Goal: Transaction & Acquisition: Purchase product/service

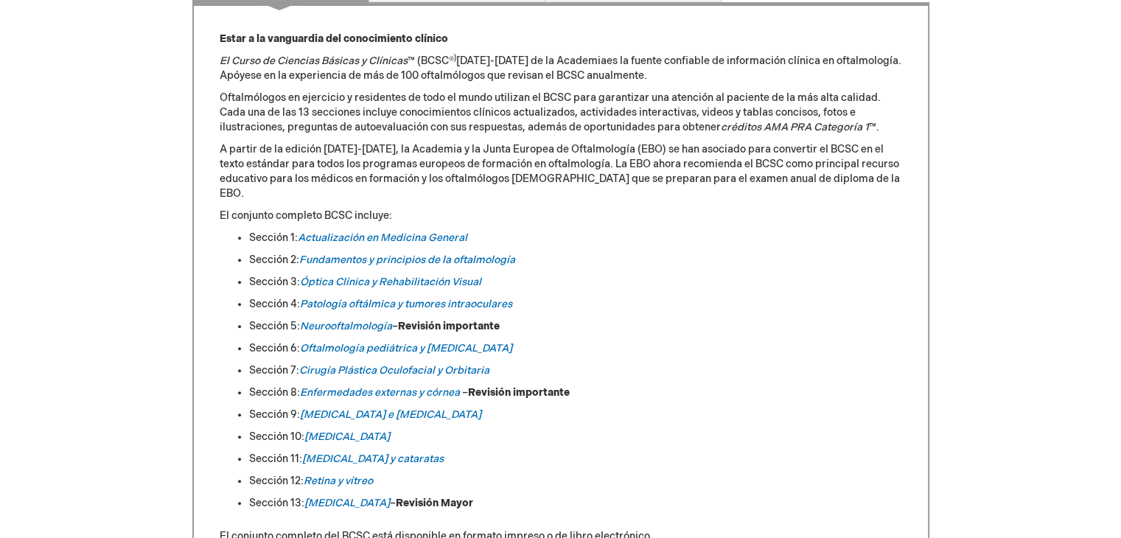
scroll to position [696, 0]
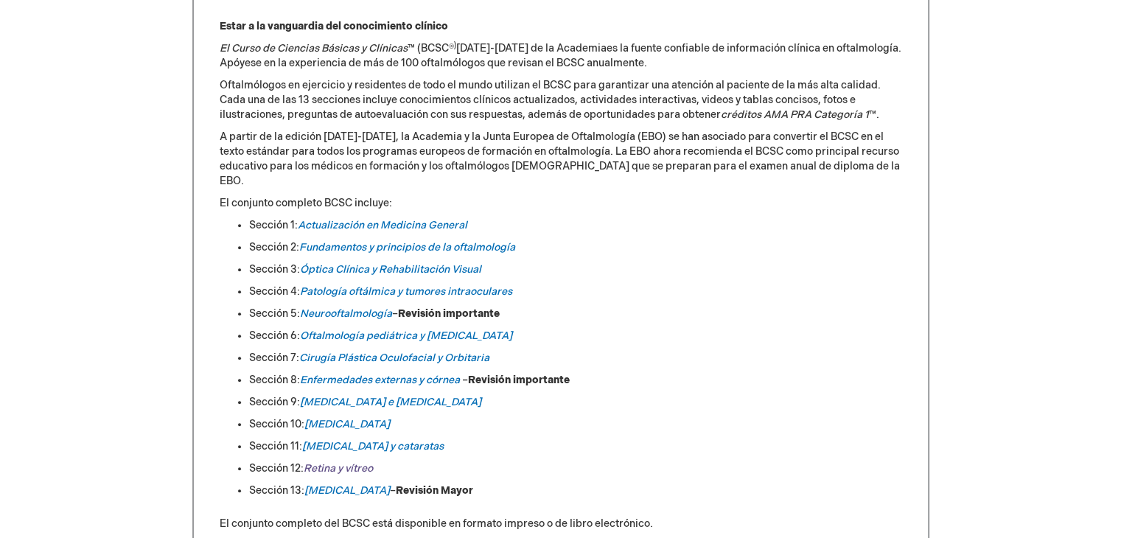
click at [324, 462] on font "Retina y vítreo" at bounding box center [338, 468] width 69 height 13
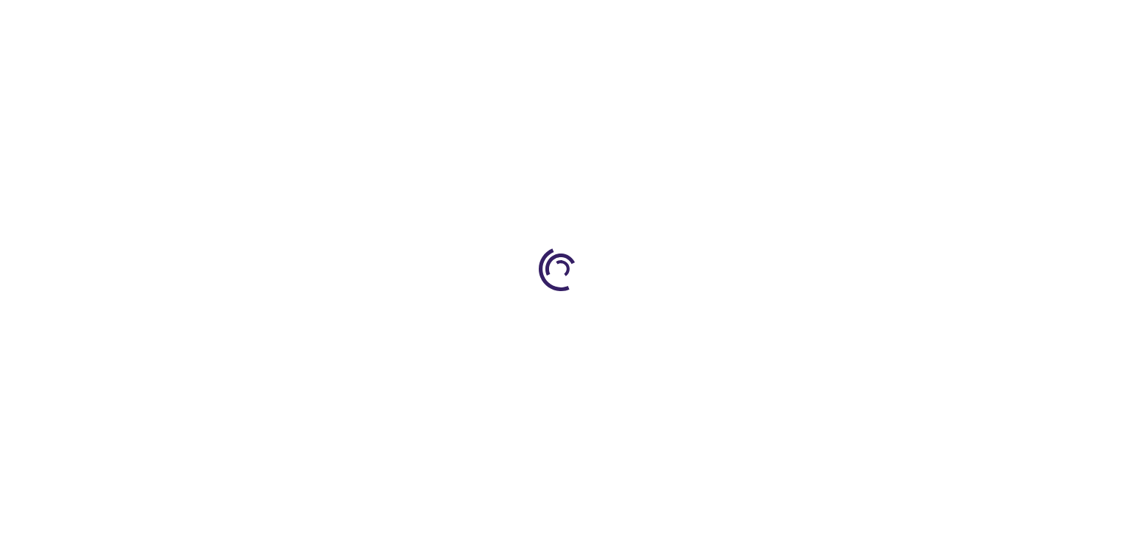
type input "0"
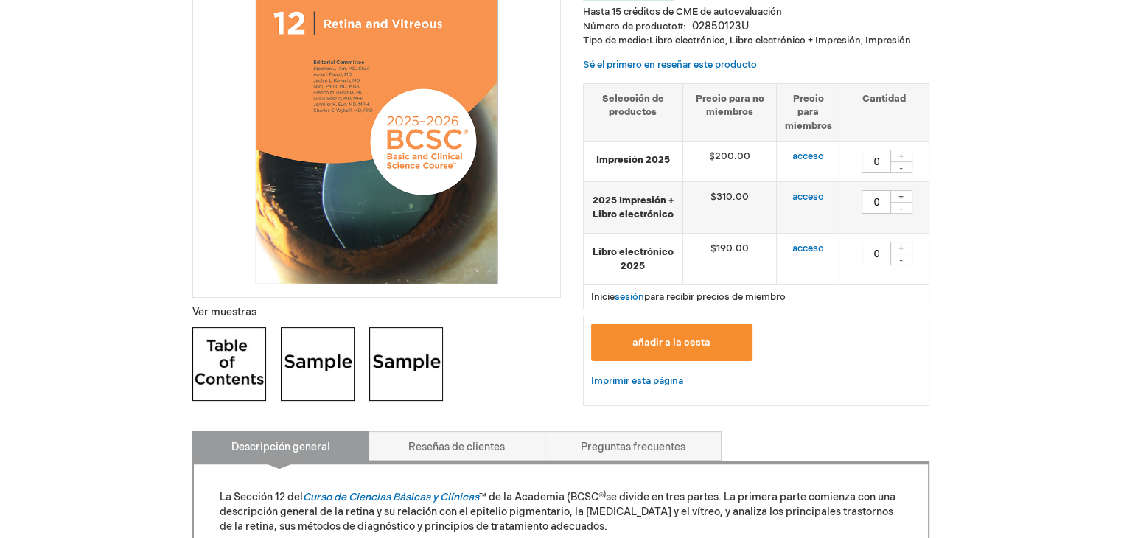
scroll to position [294, 0]
click at [209, 390] on img at bounding box center [229, 364] width 74 height 74
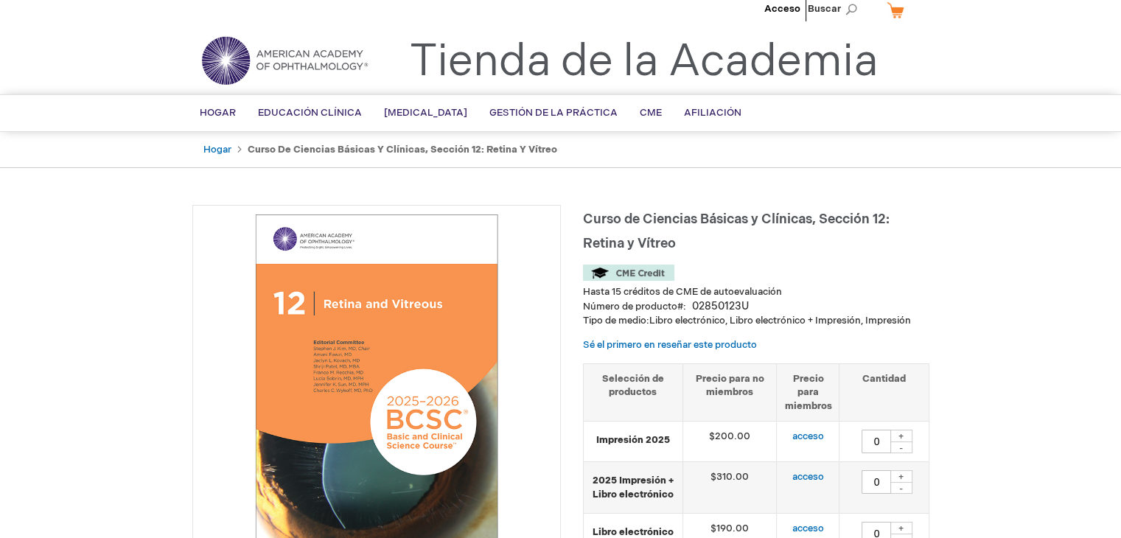
scroll to position [0, 0]
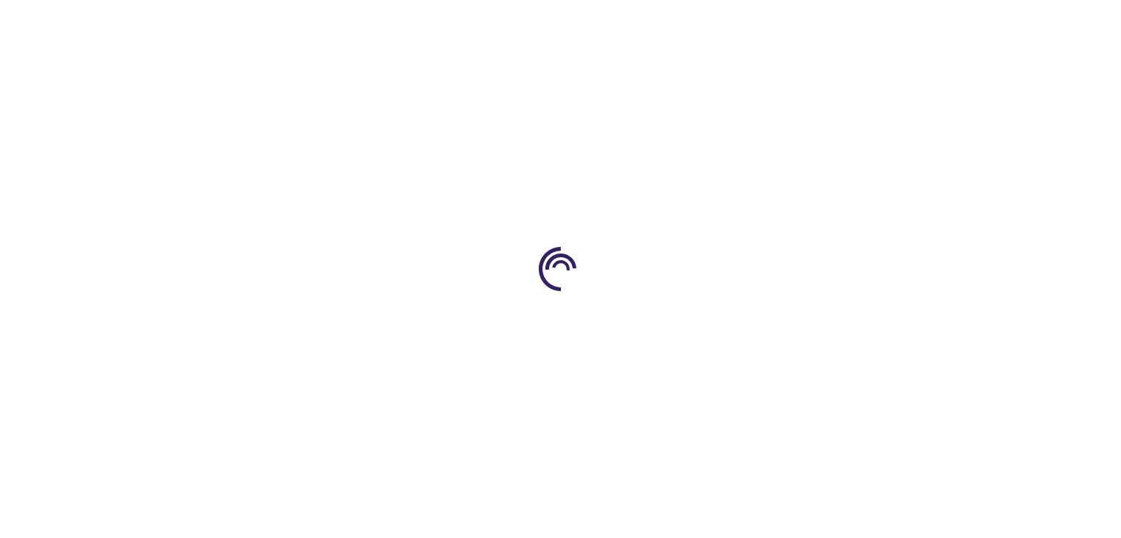
type input "0"
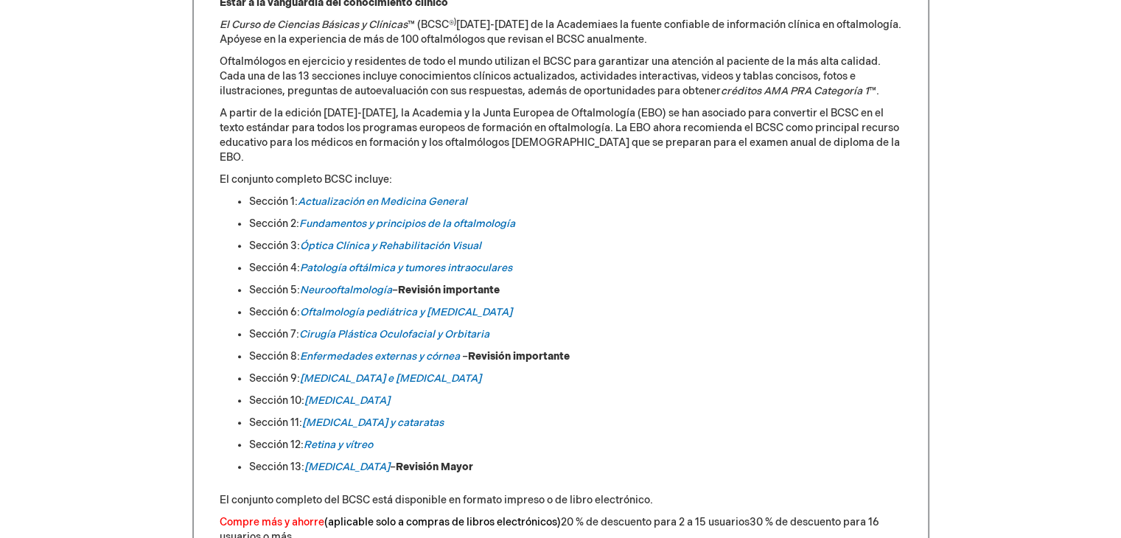
scroll to position [613, 0]
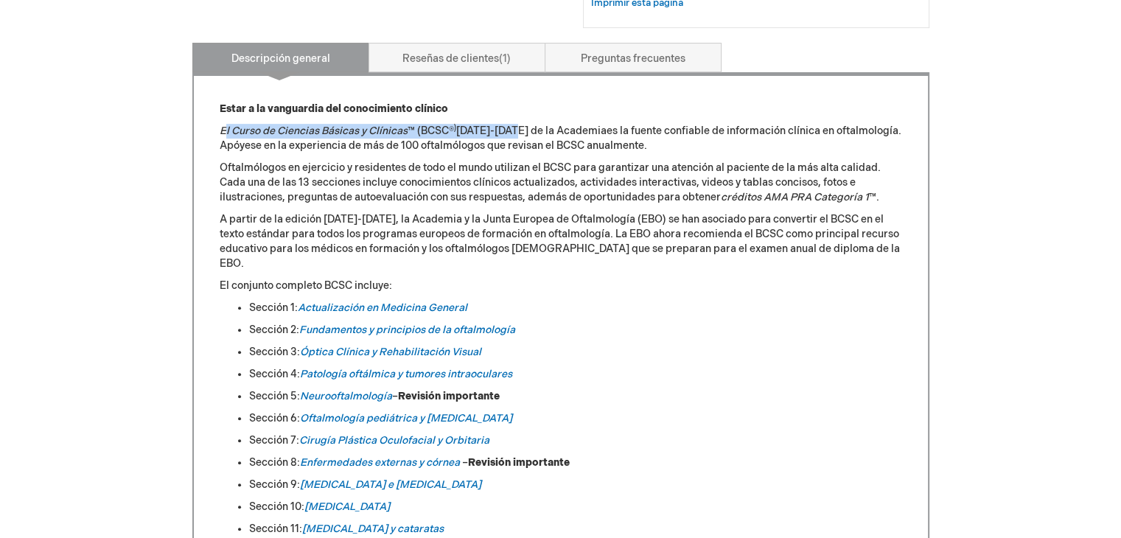
drag, startPoint x: 224, startPoint y: 131, endPoint x: 518, endPoint y: 128, distance: 294.2
click at [518, 128] on p "El Curso de Ciencias Básicas y Clínicas ™ (BCSC® ) 2025-2026 de la Academia es …" at bounding box center [561, 138] width 683 height 29
copy p "l Curso de Ciencias Básicas y Clínicas ™ (BCSC® ) 2025-2026"
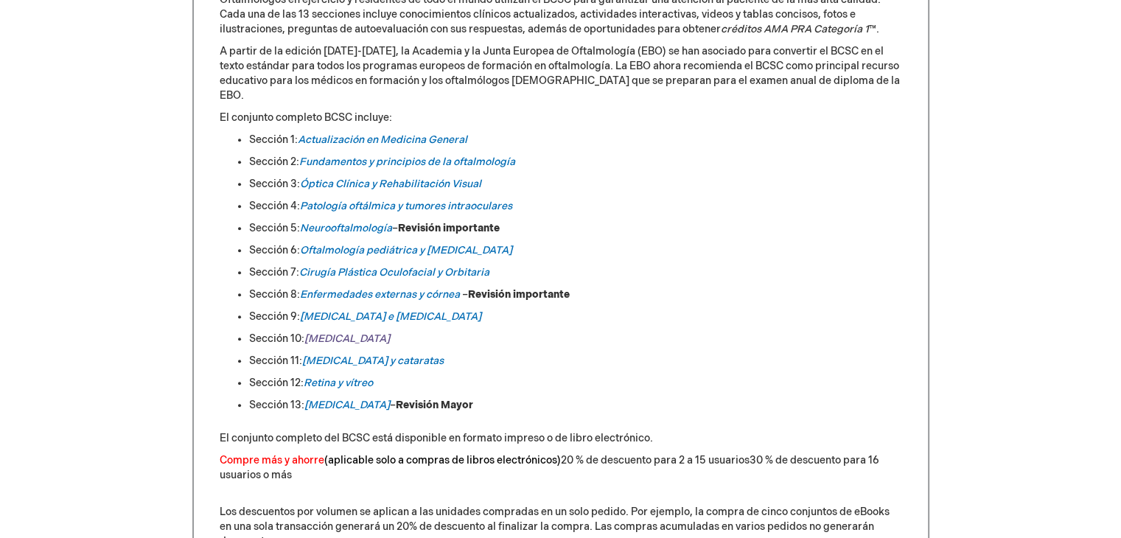
scroll to position [787, 0]
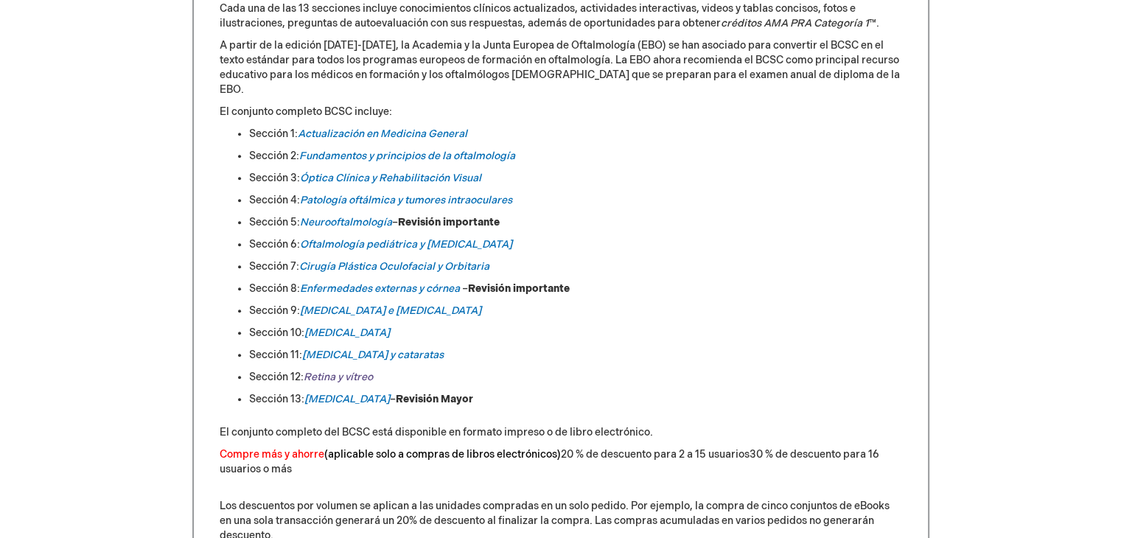
click at [340, 371] on font "Retina y vítreo" at bounding box center [338, 377] width 69 height 13
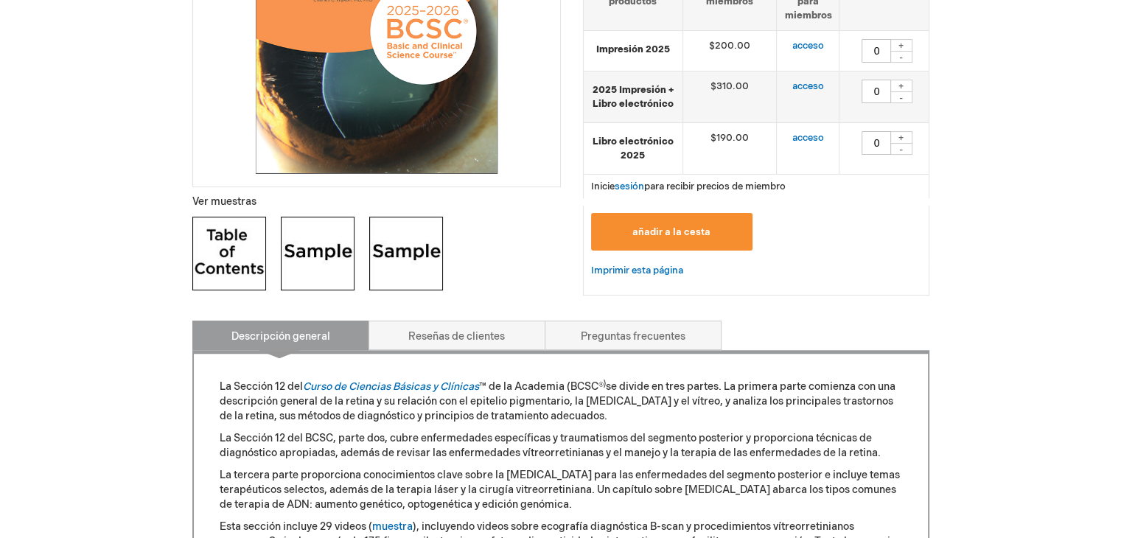
scroll to position [404, 0]
click at [232, 251] on img at bounding box center [229, 254] width 74 height 74
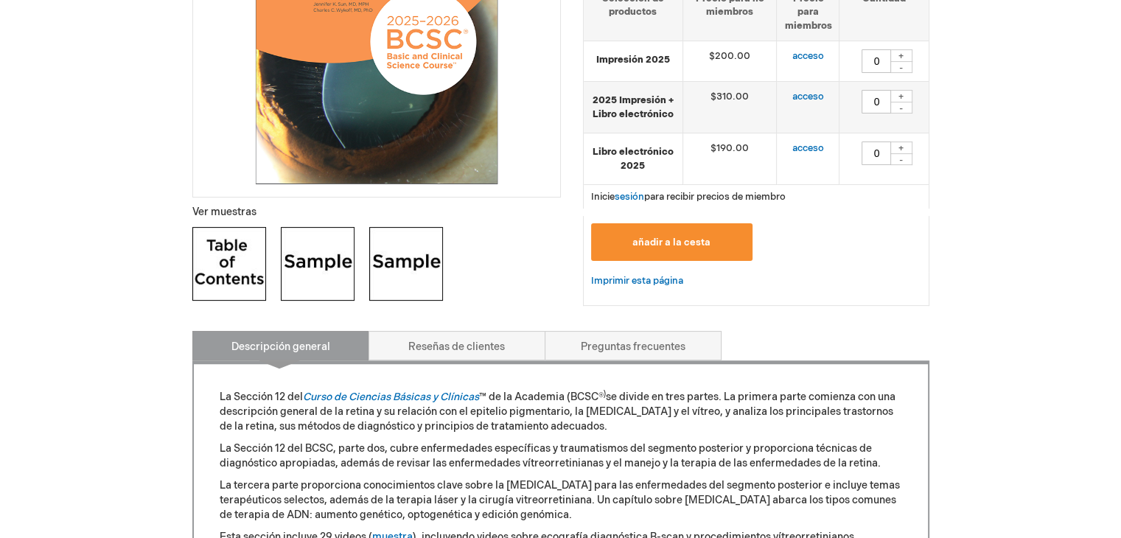
scroll to position [389, 0]
